Goal: Information Seeking & Learning: Find contact information

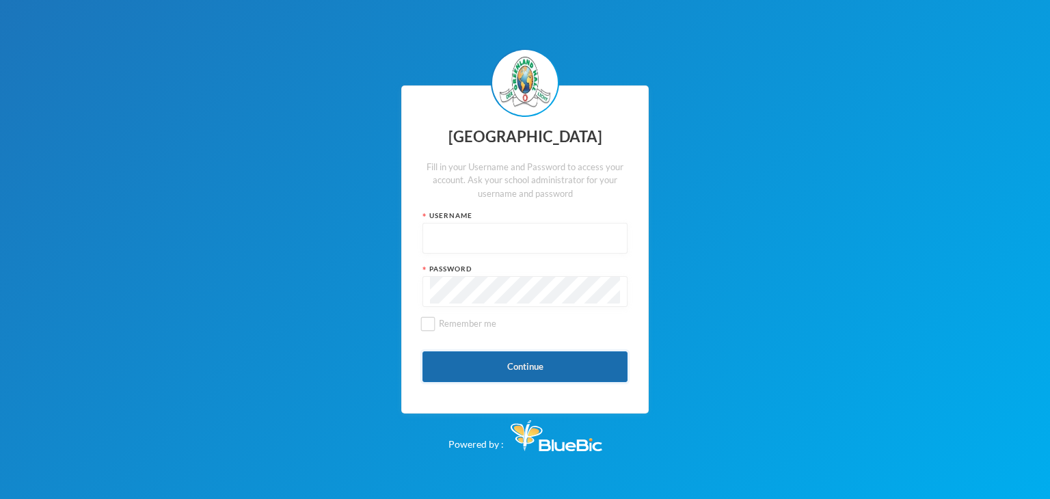
type input "glhc21"
click at [519, 368] on button "Continue" at bounding box center [524, 366] width 205 height 31
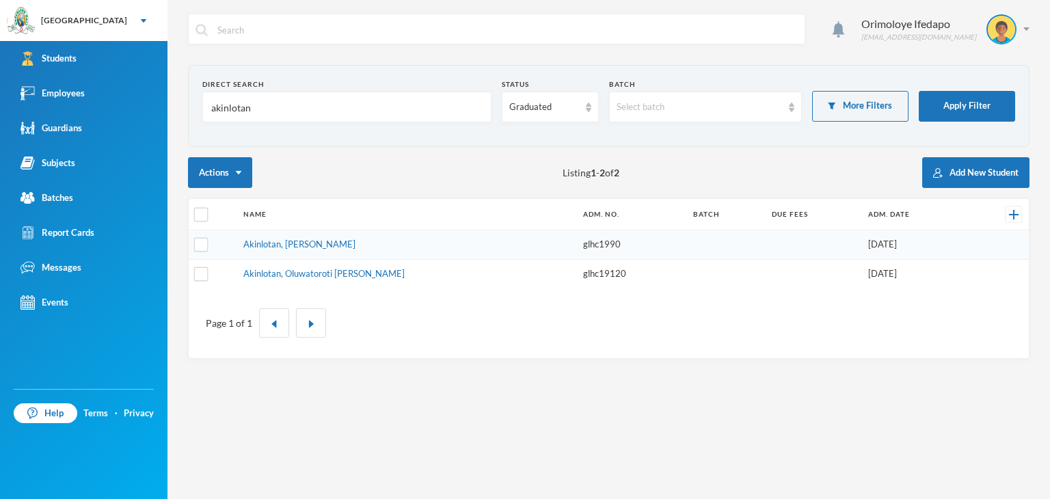
click at [293, 109] on input "akinlotan" at bounding box center [347, 107] width 274 height 31
type input "a"
type input "okonu"
click at [292, 243] on link "[PERSON_NAME]" at bounding box center [279, 244] width 70 height 11
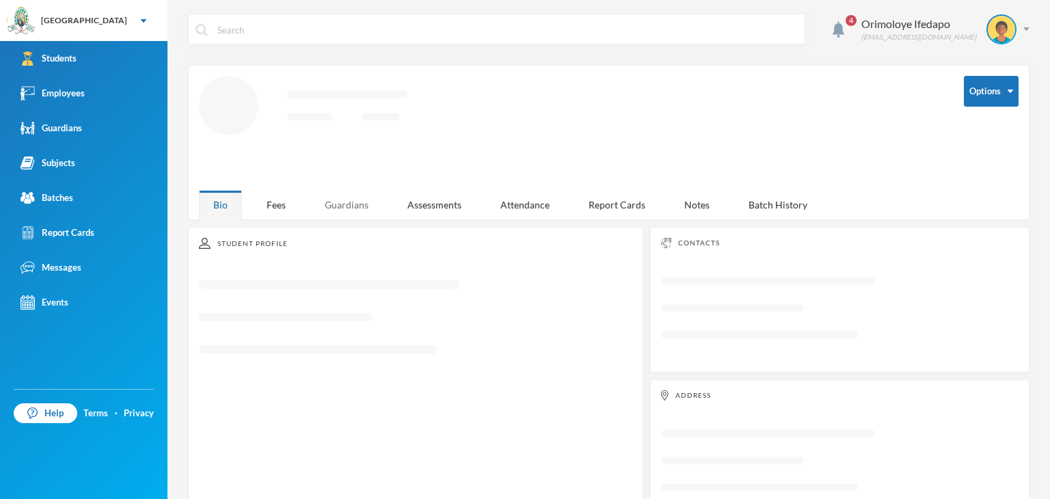
click at [365, 208] on div "Guardians" at bounding box center [346, 204] width 72 height 29
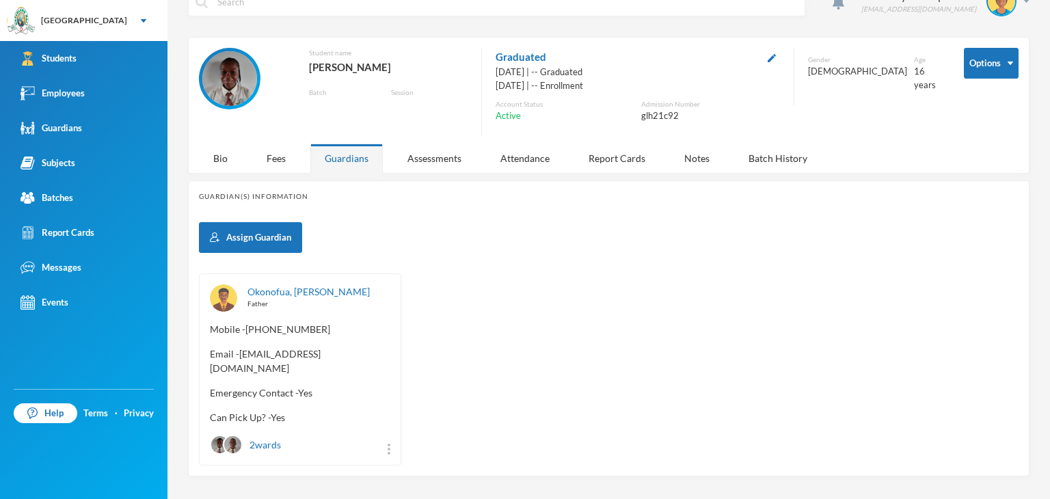
scroll to position [36, 0]
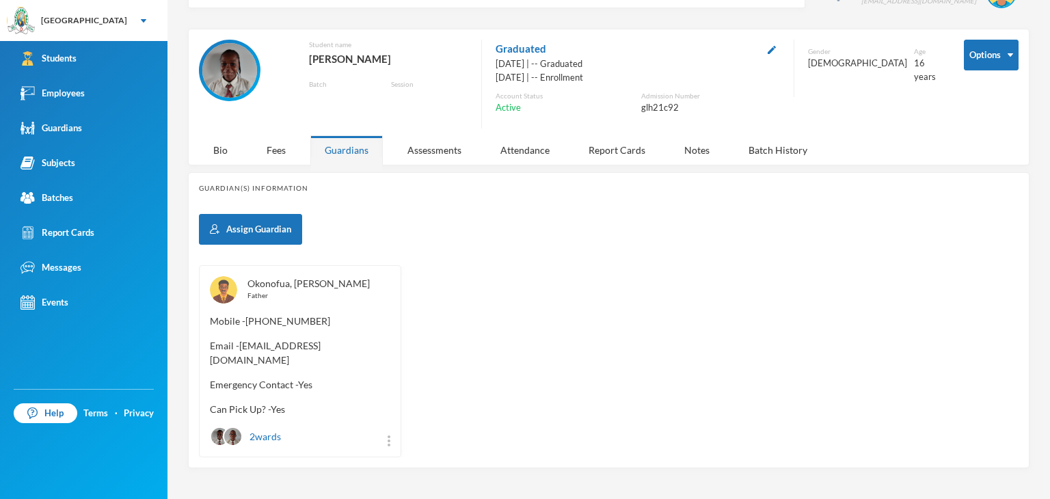
click at [273, 282] on link "Okonofua, [PERSON_NAME]" at bounding box center [308, 283] width 122 height 12
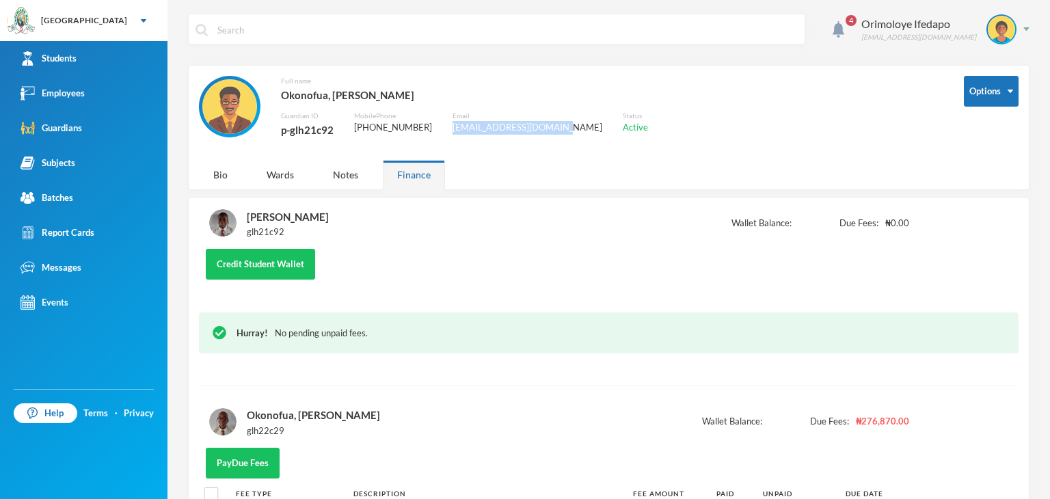
drag, startPoint x: 446, startPoint y: 129, endPoint x: 549, endPoint y: 124, distance: 104.0
click at [549, 124] on div "[EMAIL_ADDRESS][DOMAIN_NAME]" at bounding box center [527, 128] width 150 height 14
